Goal: Transaction & Acquisition: Purchase product/service

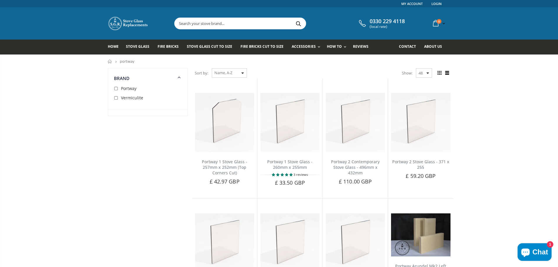
click at [115, 88] on input "checkbox" at bounding box center [117, 89] width 6 height 6
checkbox input "true"
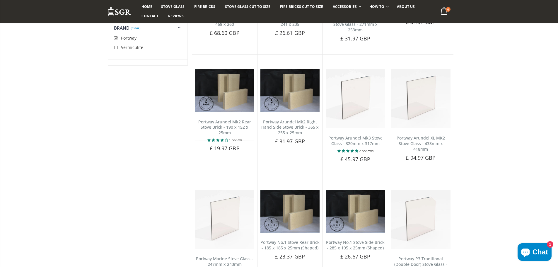
scroll to position [214, 0]
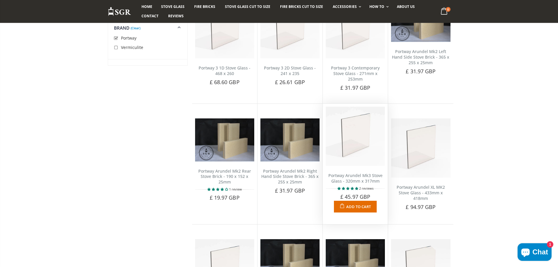
click at [354, 144] on img at bounding box center [355, 136] width 59 height 59
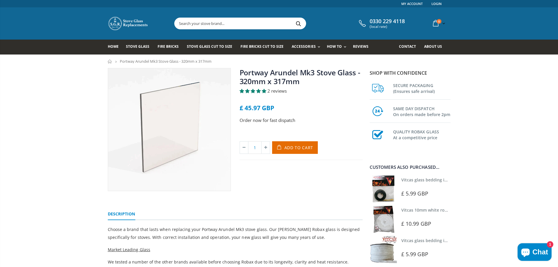
click at [279, 92] on span "2 reviews" at bounding box center [276, 91] width 19 height 6
